Goal: Task Accomplishment & Management: Complete application form

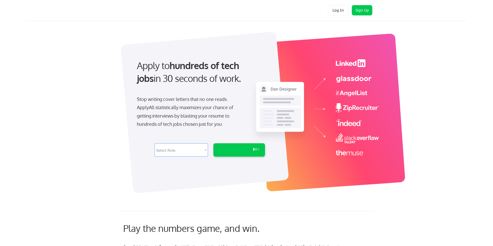
click at [200, 151] on select "Select Role Software Engineering Product Management Customer Success Sales UI/U…" at bounding box center [181, 149] width 53 height 13
select select ""marketing___comms""
click at [155, 143] on select "Select Role Software Engineering Product Management Customer Success Sales UI/U…" at bounding box center [181, 149] width 53 height 13
select select ""marketing___comms""
click at [237, 155] on div "GET STARTED" at bounding box center [234, 149] width 33 height 13
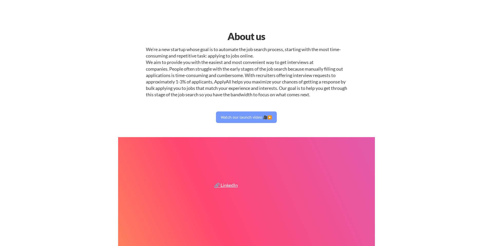
select select ""marketing___comms""
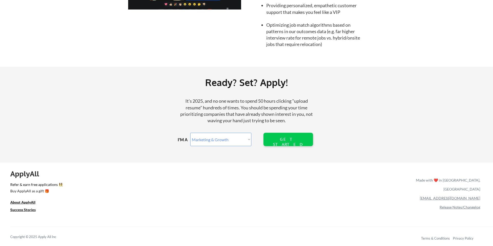
scroll to position [553, 0]
click at [290, 140] on div "GET STARTED" at bounding box center [288, 141] width 33 height 10
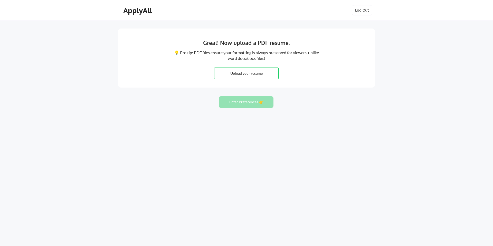
click at [241, 73] on input "file" at bounding box center [247, 73] width 64 height 11
type input "C:\fakepath\Kat_Resume_8_2025.docx.pdf"
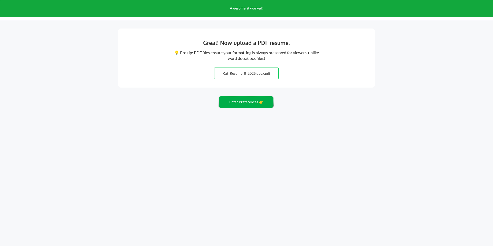
click at [244, 105] on button "Enter Preferences 👉" at bounding box center [246, 102] width 55 height 12
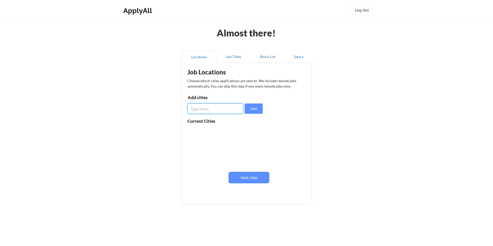
click at [230, 114] on input "input" at bounding box center [216, 109] width 56 height 10
type input "denver"
click at [254, 111] on button "Add" at bounding box center [254, 109] width 18 height 10
click at [206, 108] on input "input" at bounding box center [216, 109] width 56 height 10
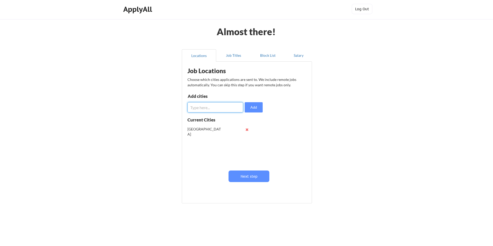
drag, startPoint x: 247, startPoint y: 130, endPoint x: 230, endPoint y: 121, distance: 19.1
click at [247, 130] on button at bounding box center [247, 130] width 4 height 4
click at [210, 107] on input "input" at bounding box center [216, 107] width 56 height 10
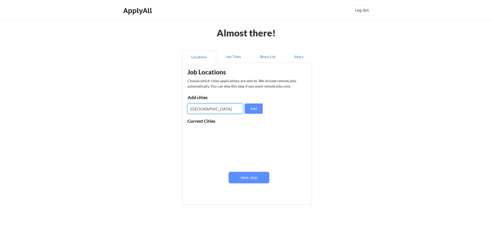
type input "Denver"
click at [257, 114] on button "Add" at bounding box center [254, 109] width 18 height 10
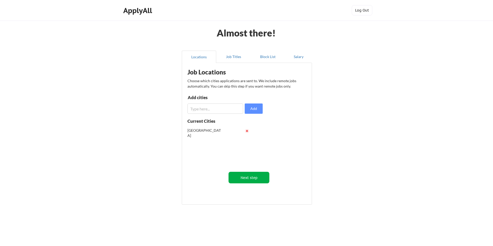
click at [253, 180] on button "Next step" at bounding box center [249, 178] width 41 height 12
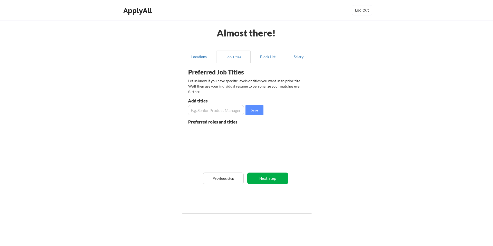
click at [264, 177] on button "Next step" at bounding box center [267, 179] width 41 height 12
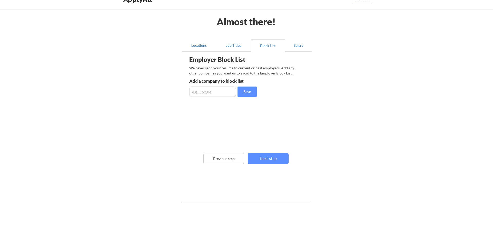
scroll to position [12, 0]
click at [219, 88] on input "input" at bounding box center [212, 91] width 47 height 10
type input "Resi"
click at [220, 92] on input "input" at bounding box center [212, 91] width 47 height 10
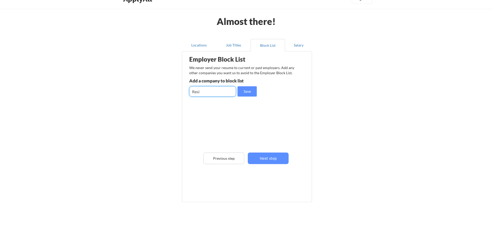
click at [220, 92] on input "input" at bounding box center [212, 91] width 47 height 10
click at [261, 159] on button "Next step" at bounding box center [268, 159] width 41 height 12
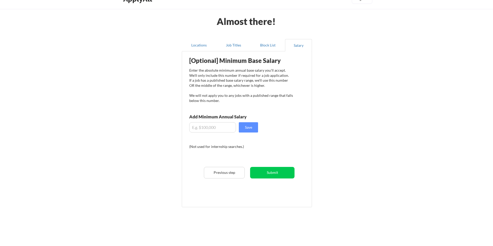
click at [219, 128] on input "input" at bounding box center [212, 127] width 47 height 10
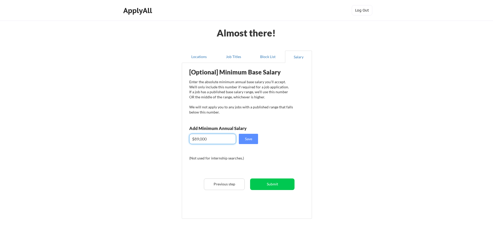
type input "$89,000"
click at [276, 186] on button "Submit" at bounding box center [272, 185] width 44 height 12
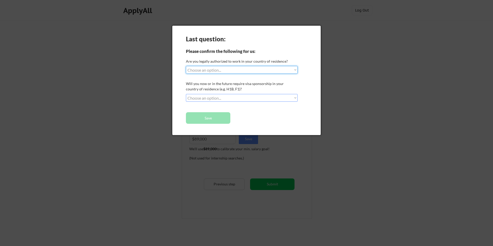
click at [278, 72] on select "Choose an option... Yes, I am a US Citizen Yes, I am a Canadian Citizen Yes, I …" at bounding box center [242, 70] width 112 height 8
select select ""yes__i_am_a_us_citizen""
click at [186, 66] on select "Choose an option... Yes, I am a US Citizen Yes, I am a Canadian Citizen Yes, I …" at bounding box center [242, 70] width 112 height 8
click at [270, 99] on select "Choose an option... No, I will not need sponsorship Yes, I will need sponsorship" at bounding box center [242, 98] width 112 height 8
select select ""no__i_will_not_need_sponsorship""
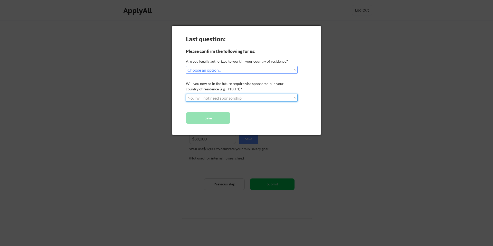
click at [186, 94] on select "Choose an option... No, I will not need sponsorship Yes, I will need sponsorship" at bounding box center [242, 98] width 112 height 8
click at [216, 120] on button "Save" at bounding box center [208, 118] width 44 height 12
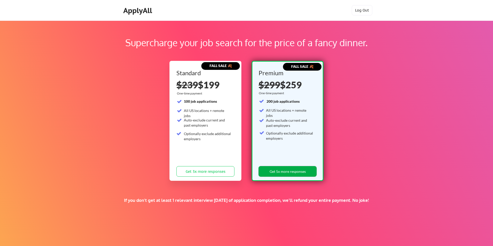
click at [288, 173] on button "Get 5x more responses" at bounding box center [288, 171] width 58 height 11
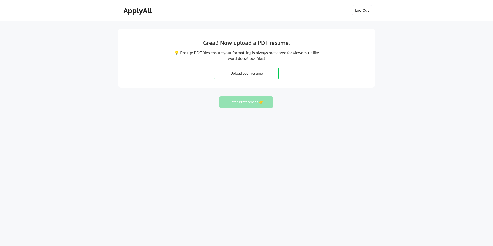
click at [240, 73] on input "file" at bounding box center [247, 73] width 64 height 11
type input "C:\fakepath\Kat_Resume_8_2025.docx.pdf"
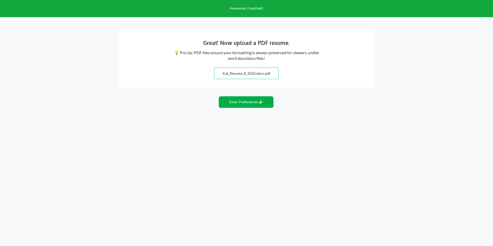
click at [249, 104] on button "Enter Preferences 👉" at bounding box center [246, 102] width 55 height 12
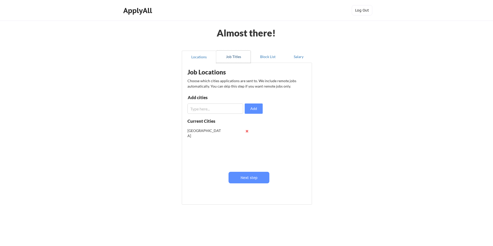
click at [239, 60] on button "Job Titles" at bounding box center [233, 57] width 34 height 12
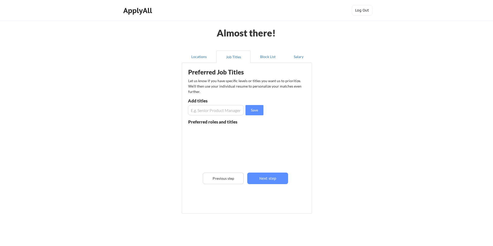
click at [230, 111] on input "input" at bounding box center [216, 110] width 56 height 10
type input "Marketing Automation"
click at [251, 112] on button "Save" at bounding box center [255, 110] width 18 height 10
click at [210, 109] on input "input" at bounding box center [216, 110] width 56 height 10
type input "Email Marketing"
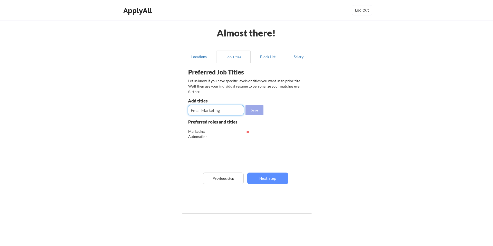
click at [252, 109] on button "Save" at bounding box center [255, 110] width 18 height 10
click at [226, 111] on input "input" at bounding box center [216, 110] width 56 height 10
type input "M"
type input "Marketing Technology Specialist"
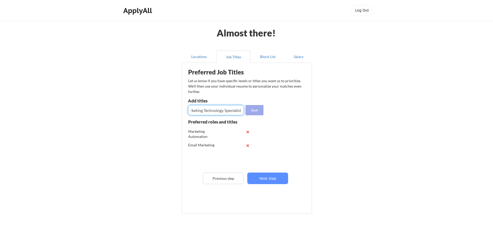
click at [255, 109] on button "Save" at bounding box center [255, 110] width 18 height 10
click at [209, 138] on div "Marketing Automation" at bounding box center [205, 134] width 34 height 10
click at [210, 137] on div "Marketing Automation" at bounding box center [205, 134] width 34 height 10
click at [248, 145] on button at bounding box center [248, 146] width 4 height 4
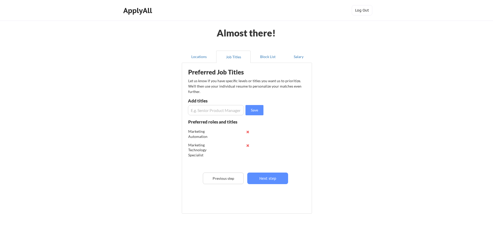
click at [221, 112] on input "input" at bounding box center [216, 110] width 56 height 10
drag, startPoint x: 240, startPoint y: 111, endPoint x: 190, endPoint y: 110, distance: 50.4
click at [190, 110] on input "input" at bounding box center [216, 110] width 56 height 10
type input "Email Marketing Specialist"
click at [257, 111] on button "Save" at bounding box center [255, 110] width 18 height 10
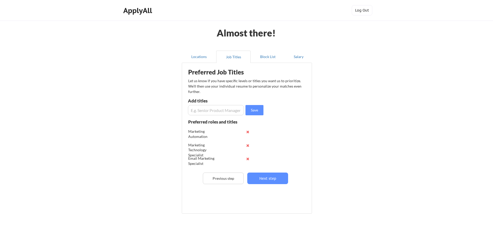
click at [227, 110] on input "input" at bounding box center [216, 110] width 56 height 10
paste input "Email Marketing Specialist"
drag, startPoint x: 242, startPoint y: 111, endPoint x: 221, endPoint y: 112, distance: 20.3
click at [221, 112] on input "input" at bounding box center [216, 110] width 56 height 10
type input "Email Marketing Manager"
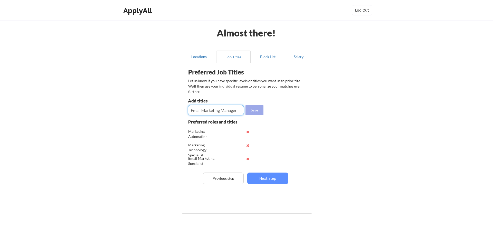
click at [256, 110] on button "Save" at bounding box center [255, 110] width 18 height 10
drag, startPoint x: 248, startPoint y: 133, endPoint x: 245, endPoint y: 131, distance: 4.1
click at [248, 133] on button at bounding box center [248, 132] width 4 height 4
click at [229, 111] on input "input" at bounding box center [216, 110] width 56 height 10
type input "m"
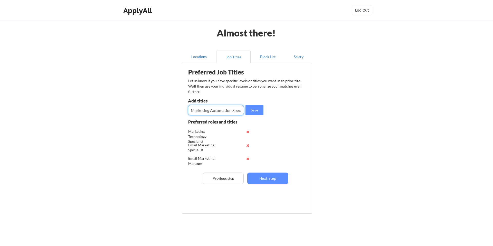
drag, startPoint x: 223, startPoint y: 112, endPoint x: 181, endPoint y: 112, distance: 41.9
click at [181, 112] on div "Locations Job Titles Block List Salary Preferred Job Titles Let us know if you …" at bounding box center [247, 133] width 136 height 172
type input "Marketing Automation Specialist"
click at [256, 112] on button "Save" at bounding box center [255, 110] width 18 height 10
click at [224, 111] on input "input" at bounding box center [216, 110] width 56 height 10
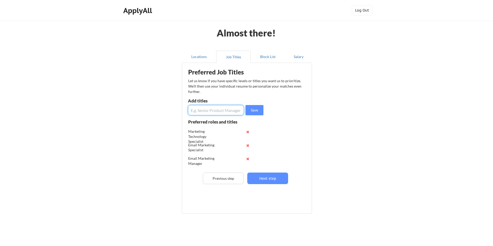
paste input "Marketing Automation"
type input "Marketing Automation Manager"
click at [252, 112] on button "Save" at bounding box center [255, 110] width 18 height 10
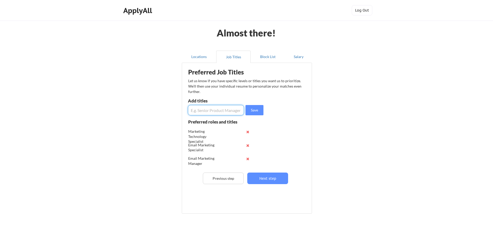
click at [219, 111] on input "input" at bounding box center [216, 110] width 56 height 10
click at [236, 112] on input "input" at bounding box center [216, 110] width 56 height 10
type input "Digital Marketing Specialist"
click at [252, 110] on button "Save" at bounding box center [255, 110] width 18 height 10
click at [216, 113] on input "input" at bounding box center [216, 110] width 56 height 10
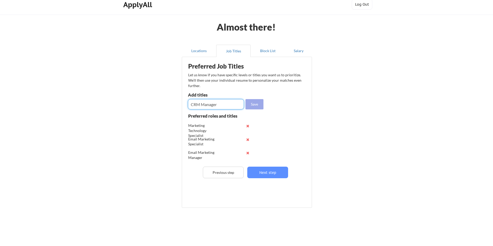
scroll to position [6, 0]
type input "CRM Specialist/Manager"
click at [258, 101] on button "Save" at bounding box center [255, 104] width 18 height 10
click at [228, 105] on input "input" at bounding box center [216, 104] width 56 height 10
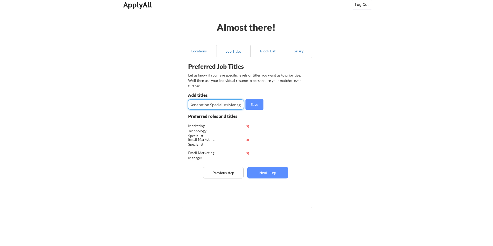
scroll to position [0, 22]
type input "Demand Generation Specialist/Manager"
click at [253, 105] on button "Save" at bounding box center [255, 104] width 18 height 10
click at [268, 172] on button "Next step" at bounding box center [267, 173] width 41 height 12
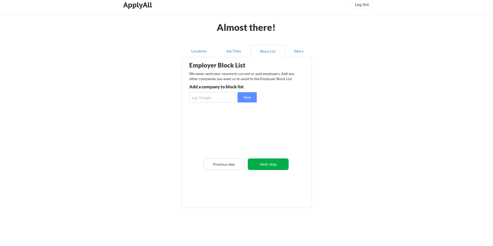
click at [266, 167] on button "Next step" at bounding box center [268, 165] width 41 height 12
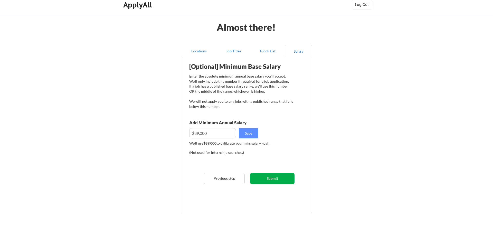
click at [264, 179] on button "Submit" at bounding box center [272, 179] width 44 height 12
select select ""yes__i_am_a_us_citizen""
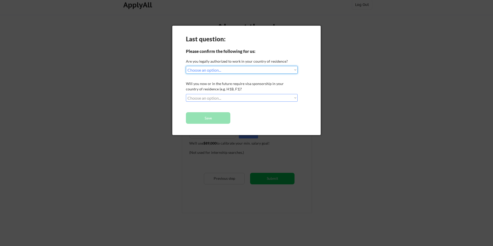
click at [253, 97] on select "Choose an option... No, I will not need sponsorship Yes, I will need sponsorship" at bounding box center [242, 98] width 112 height 8
select select ""no__i_will_not_need_sponsorship""
click at [186, 94] on select "Choose an option... No, I will not need sponsorship Yes, I will need sponsorship" at bounding box center [242, 98] width 112 height 8
click at [221, 119] on button "Save" at bounding box center [208, 118] width 44 height 12
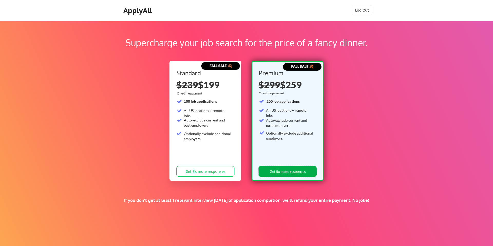
click at [289, 174] on button "Get 5x more responses" at bounding box center [288, 171] width 58 height 11
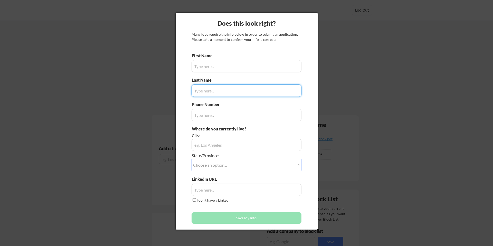
click at [265, 67] on input "input" at bounding box center [247, 66] width 110 height 12
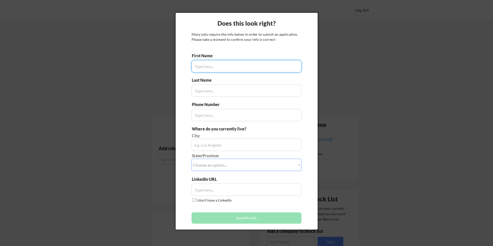
type input "Arroyo"
type input "773-419-4129"
type input "Denver Metro, CO"
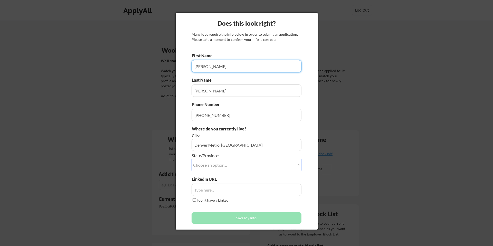
type input "Kathleen"
click at [287, 163] on select "Choose an option... Other/Not Applicable Alabama Alaska Alberta Arizona Arkansa…" at bounding box center [247, 165] width 110 height 12
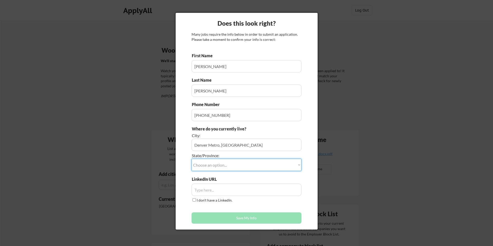
select select ""Colorado""
click at [192, 159] on select "Choose an option... Other/Not Applicable Alabama Alaska Alberta Arizona Arkansa…" at bounding box center [247, 165] width 110 height 12
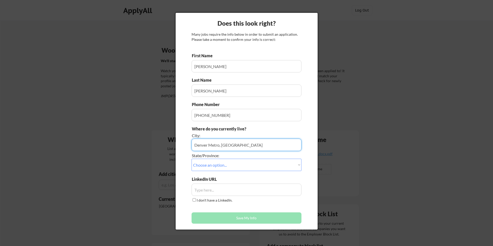
drag, startPoint x: 233, startPoint y: 146, endPoint x: 189, endPoint y: 144, distance: 44.2
click at [189, 144] on div "Does this look right? Many jobs require the info below in order to submit an ap…" at bounding box center [247, 121] width 142 height 217
type input "Lakewood"
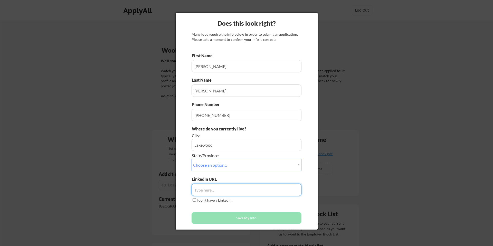
click at [227, 188] on input "input" at bounding box center [247, 190] width 110 height 12
paste input "https://www.linkedin.com/in/kathleen-kat-arroyo-bb58b710/"
type input "https://www.linkedin.com/in/kathleen-kat-arroyo-bb58b710/"
click at [255, 218] on button "Save My Info" at bounding box center [247, 217] width 110 height 11
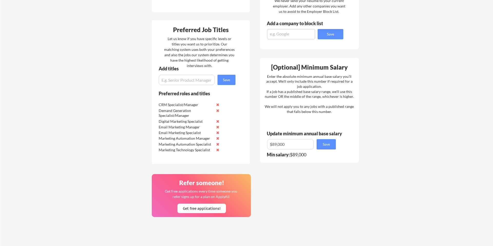
scroll to position [224, 0]
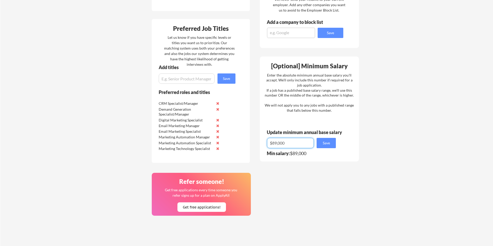
drag, startPoint x: 293, startPoint y: 144, endPoint x: 274, endPoint y: 144, distance: 19.0
click at [274, 144] on input "input" at bounding box center [290, 143] width 47 height 10
type input "$85,000"
click at [328, 141] on button "Save" at bounding box center [326, 143] width 19 height 10
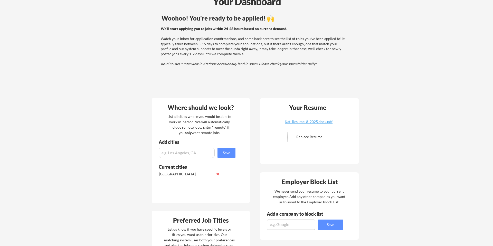
scroll to position [0, 0]
